Goal: Browse casually

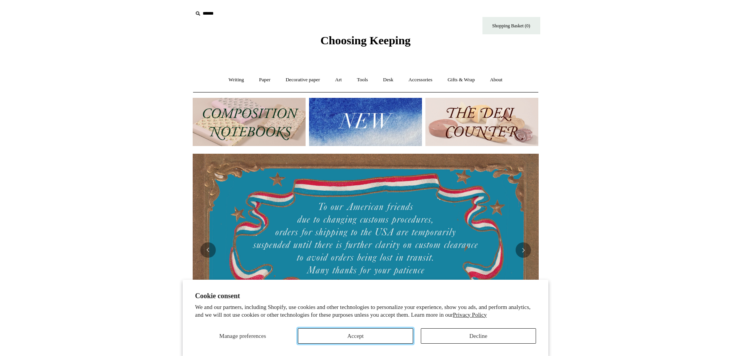
click at [366, 335] on button "Accept" at bounding box center [355, 335] width 115 height 15
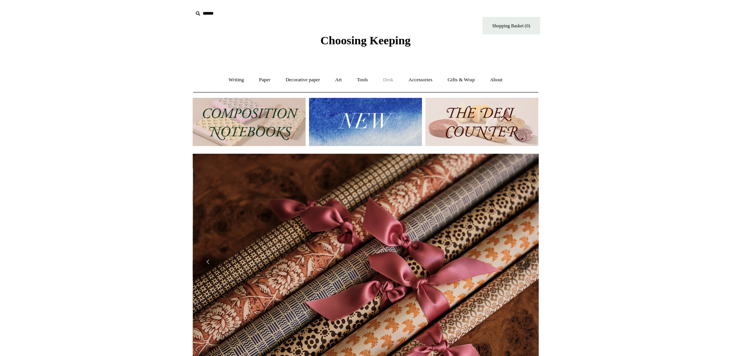
scroll to position [0, 692]
click at [391, 83] on link "Desk +" at bounding box center [388, 80] width 24 height 20
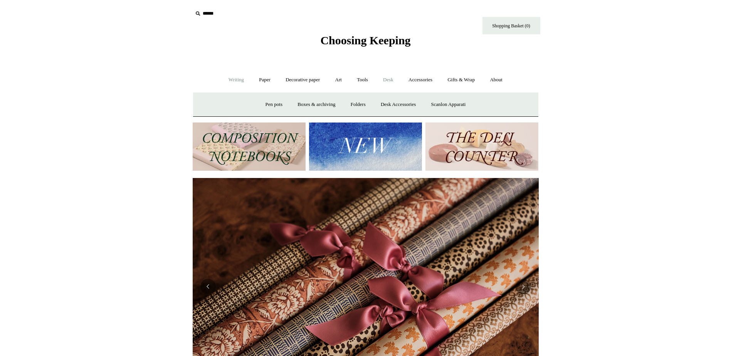
click at [227, 78] on link "Writing +" at bounding box center [236, 80] width 29 height 20
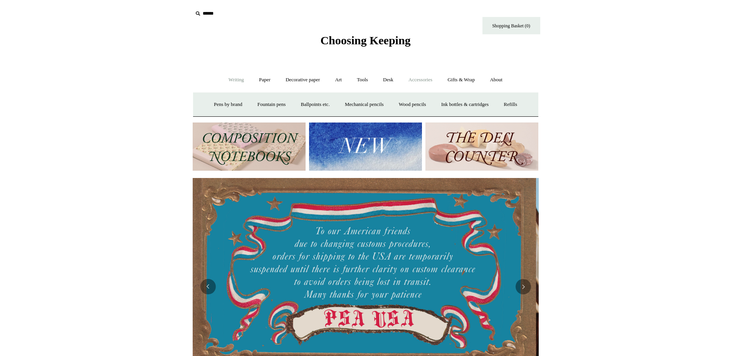
scroll to position [0, 0]
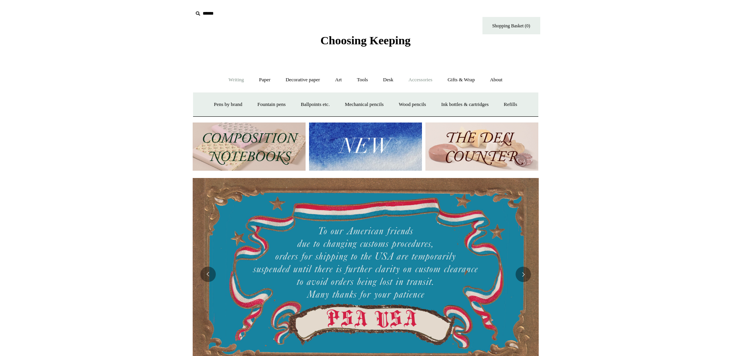
click at [423, 83] on link "Accessories +" at bounding box center [420, 80] width 38 height 20
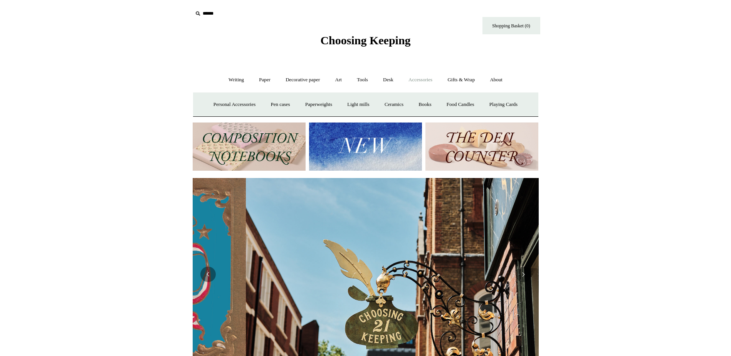
scroll to position [0, 346]
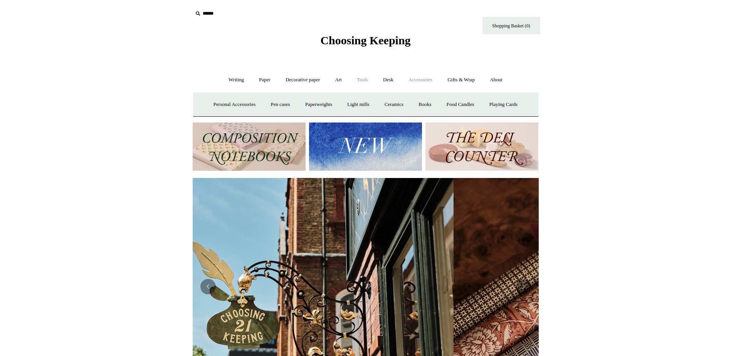
click at [364, 77] on link "Tools +" at bounding box center [362, 80] width 25 height 20
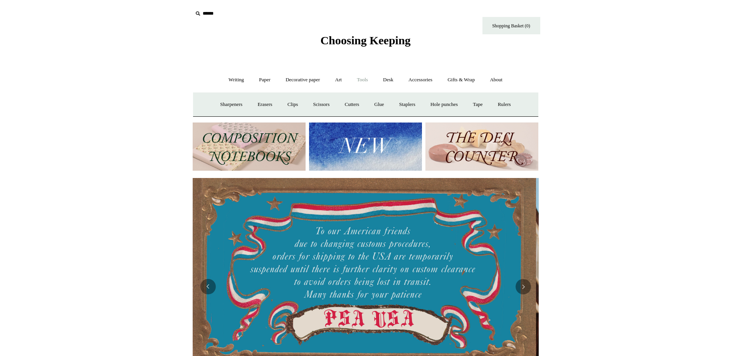
scroll to position [0, 0]
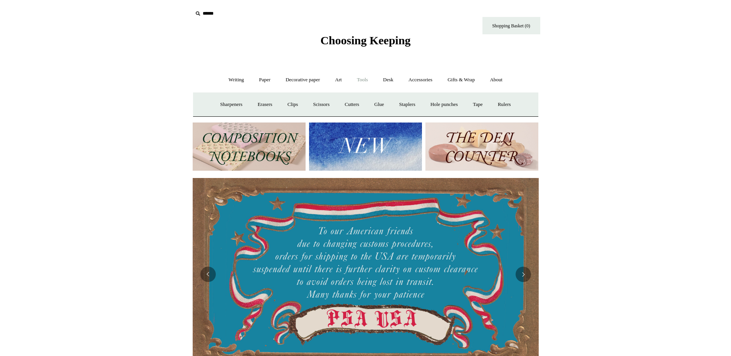
click at [257, 156] on img at bounding box center [249, 147] width 113 height 48
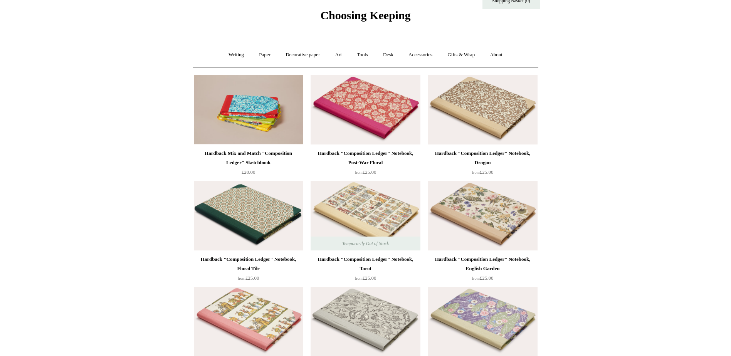
scroll to position [39, 0]
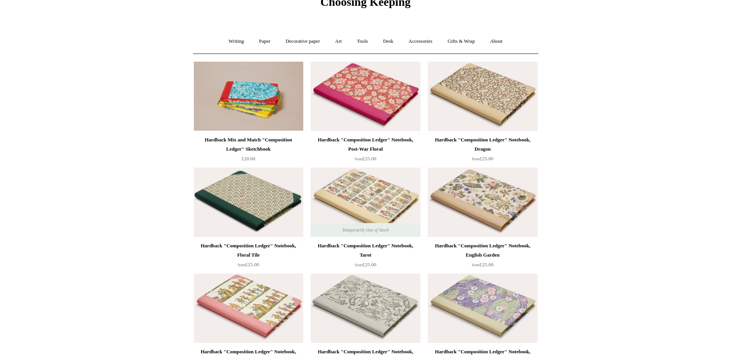
click at [368, 99] on img at bounding box center [365, 96] width 109 height 69
click at [379, 102] on img at bounding box center [365, 96] width 109 height 69
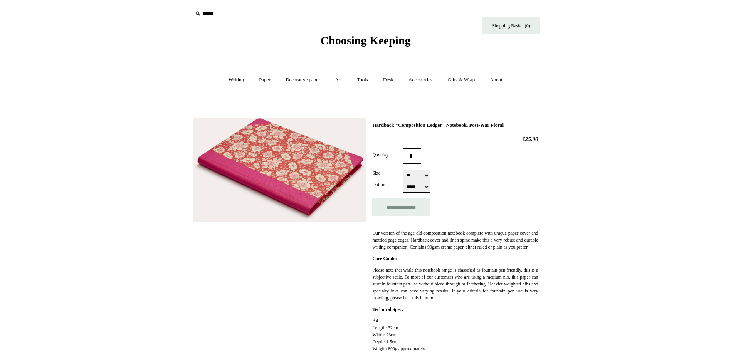
select select "*****"
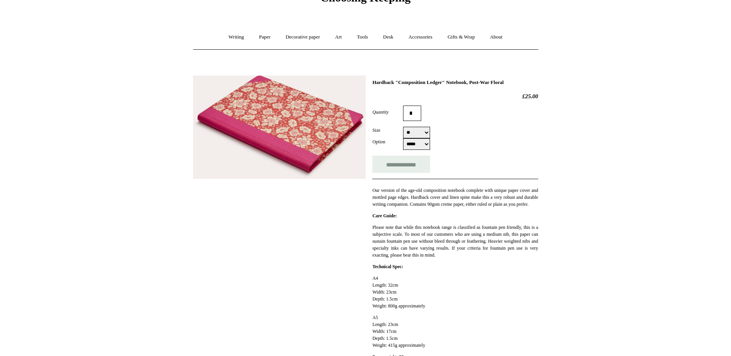
scroll to position [39, 0]
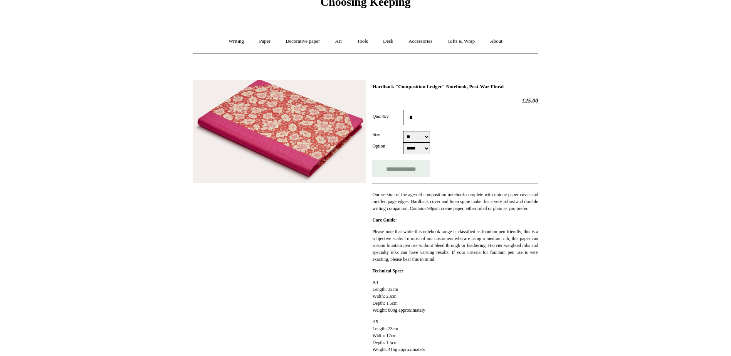
click at [323, 131] on img at bounding box center [279, 132] width 173 height 104
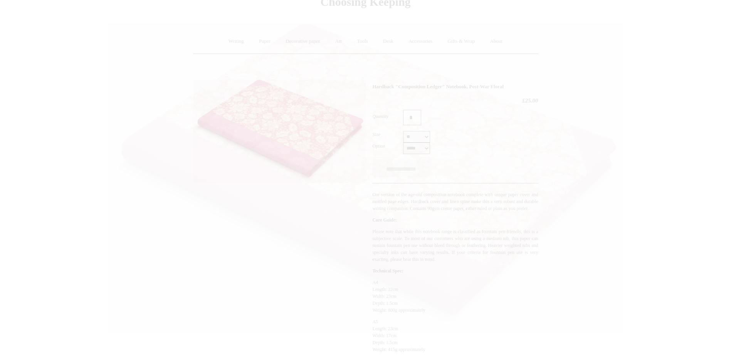
click at [323, 131] on img at bounding box center [365, 178] width 515 height 309
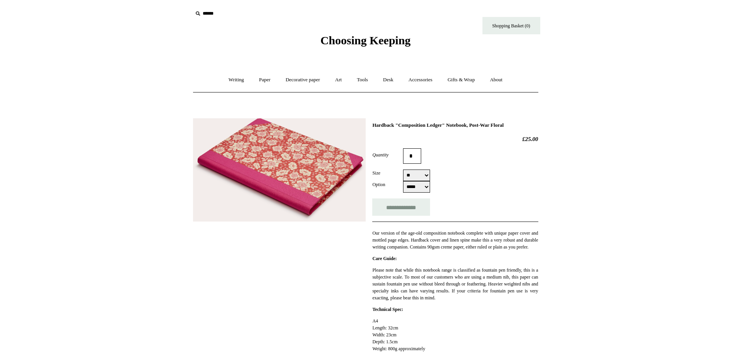
select select "*****"
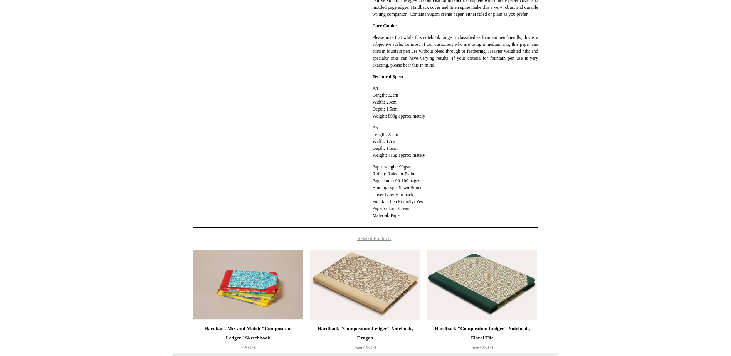
scroll to position [193, 0]
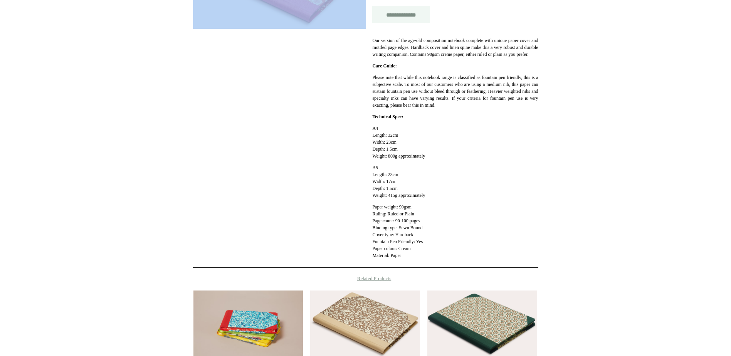
click at [401, 13] on input "**********" at bounding box center [401, 14] width 58 height 17
type input "**********"
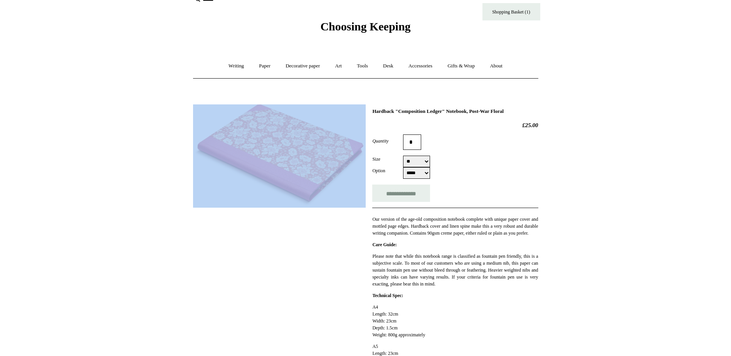
scroll to position [0, 0]
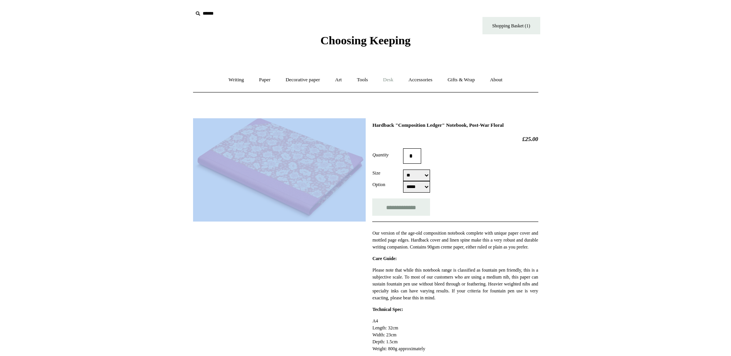
click at [390, 77] on link "Desk +" at bounding box center [388, 80] width 24 height 20
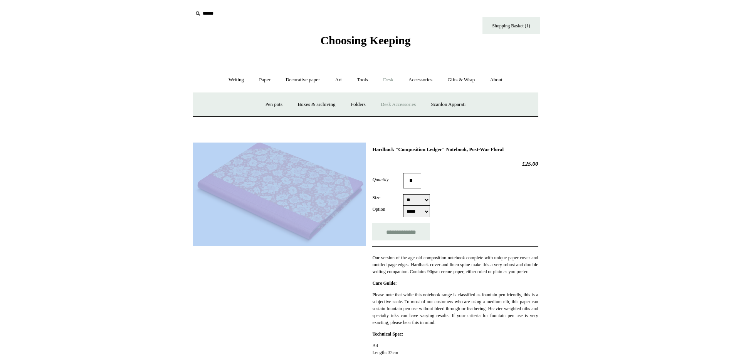
click at [395, 104] on link "Desk Accessories" at bounding box center [398, 104] width 49 height 20
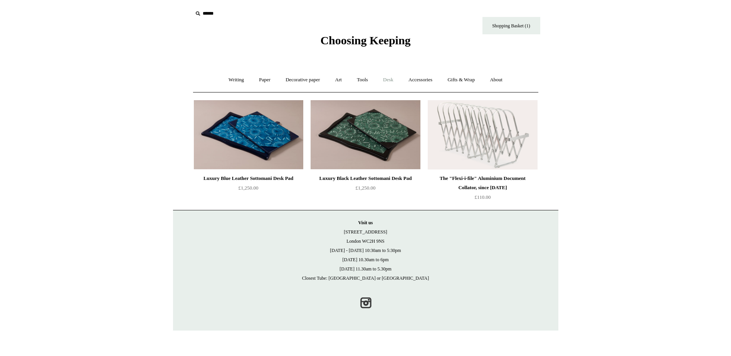
click at [390, 78] on link "Desk +" at bounding box center [388, 80] width 24 height 20
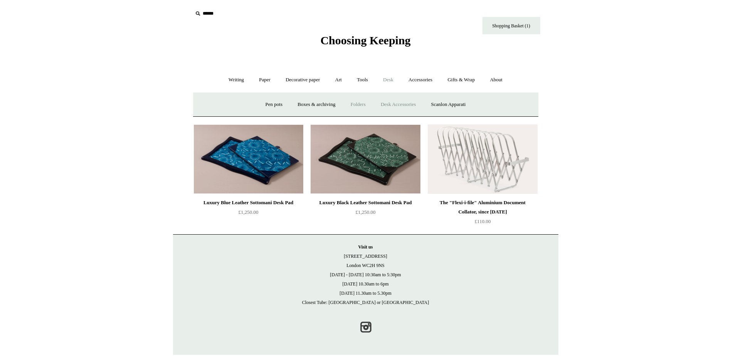
click at [354, 104] on link "Folders" at bounding box center [358, 104] width 29 height 20
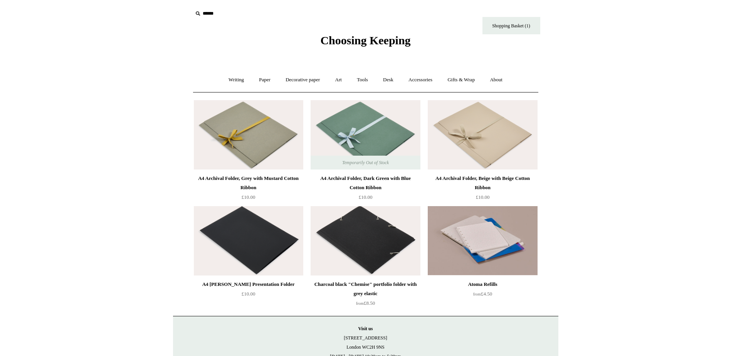
click at [481, 284] on div "Atoma Refills" at bounding box center [483, 284] width 106 height 9
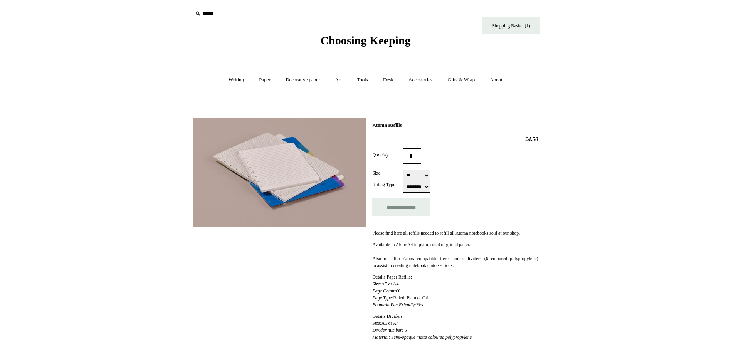
select select "********"
click at [366, 81] on link "Tools +" at bounding box center [362, 80] width 25 height 20
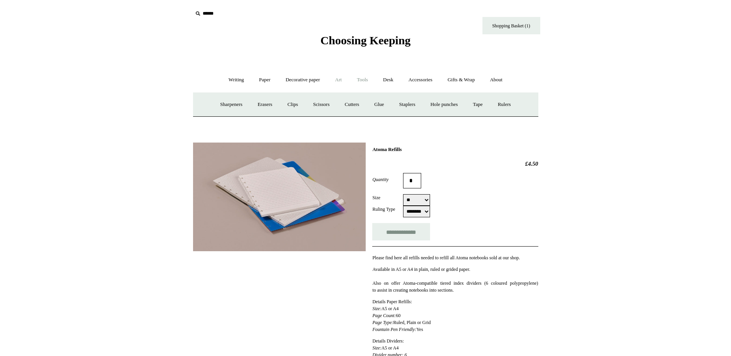
click at [339, 79] on link "Art +" at bounding box center [338, 80] width 20 height 20
click at [415, 80] on link "Accessories +" at bounding box center [420, 80] width 38 height 20
click at [391, 79] on link "Desk +" at bounding box center [388, 80] width 24 height 20
click at [322, 104] on link "Boxes & archiving" at bounding box center [316, 104] width 52 height 20
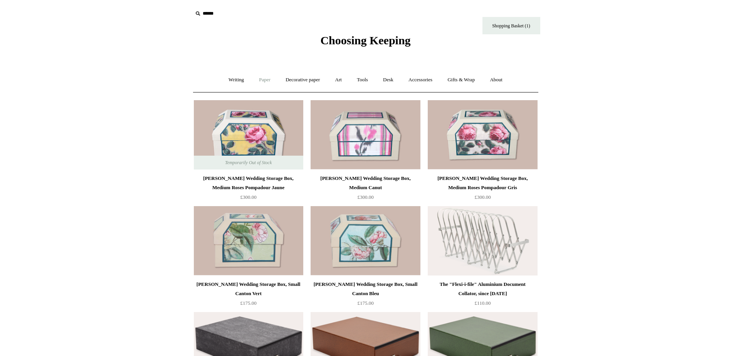
click at [259, 78] on link "Paper +" at bounding box center [264, 80] width 25 height 20
